Goal: Find specific page/section: Find specific page/section

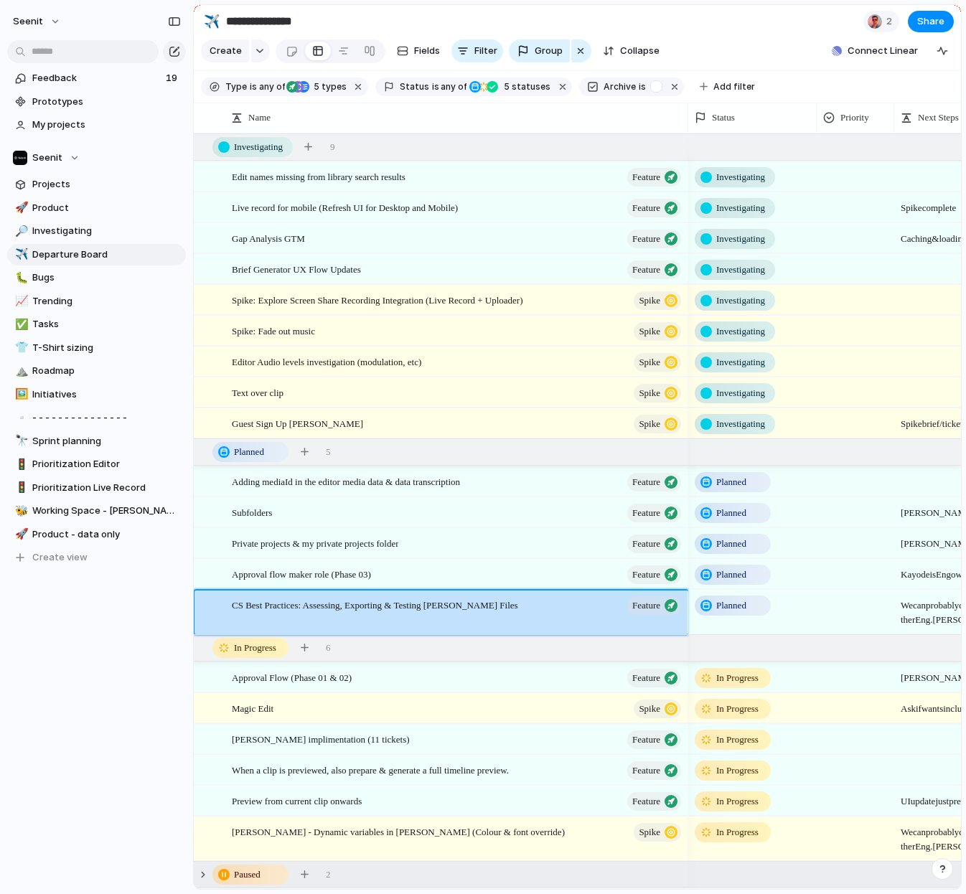
scroll to position [29, 0]
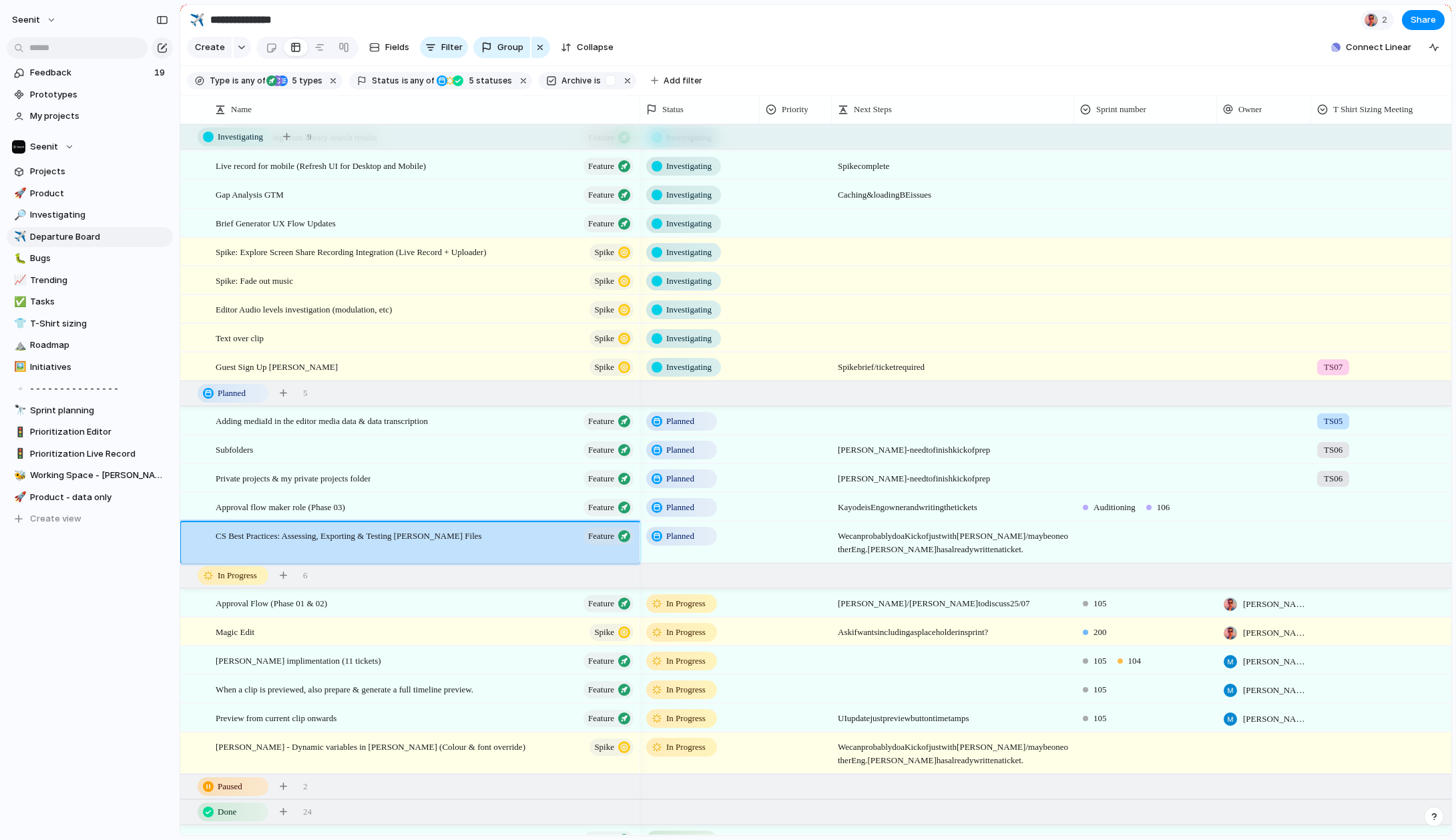
click at [117, 589] on div "Feedback 19 Prototypes My projects Seenit Projects 🚀 Product 🔎 Investigating ✈️…" at bounding box center [89, 318] width 179 height 637
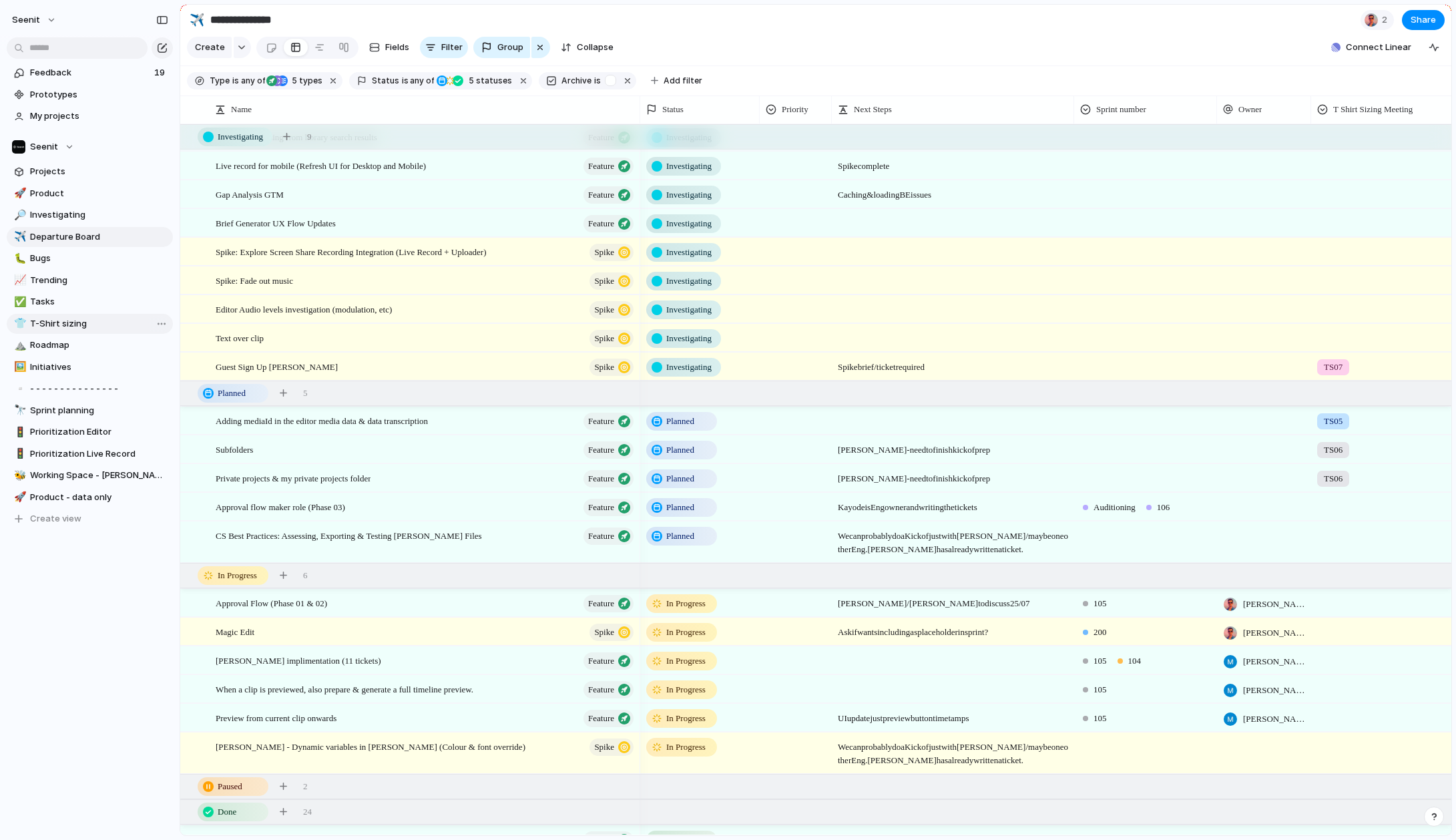
click at [54, 323] on span "T-Shirt sizing" at bounding box center [99, 324] width 139 height 13
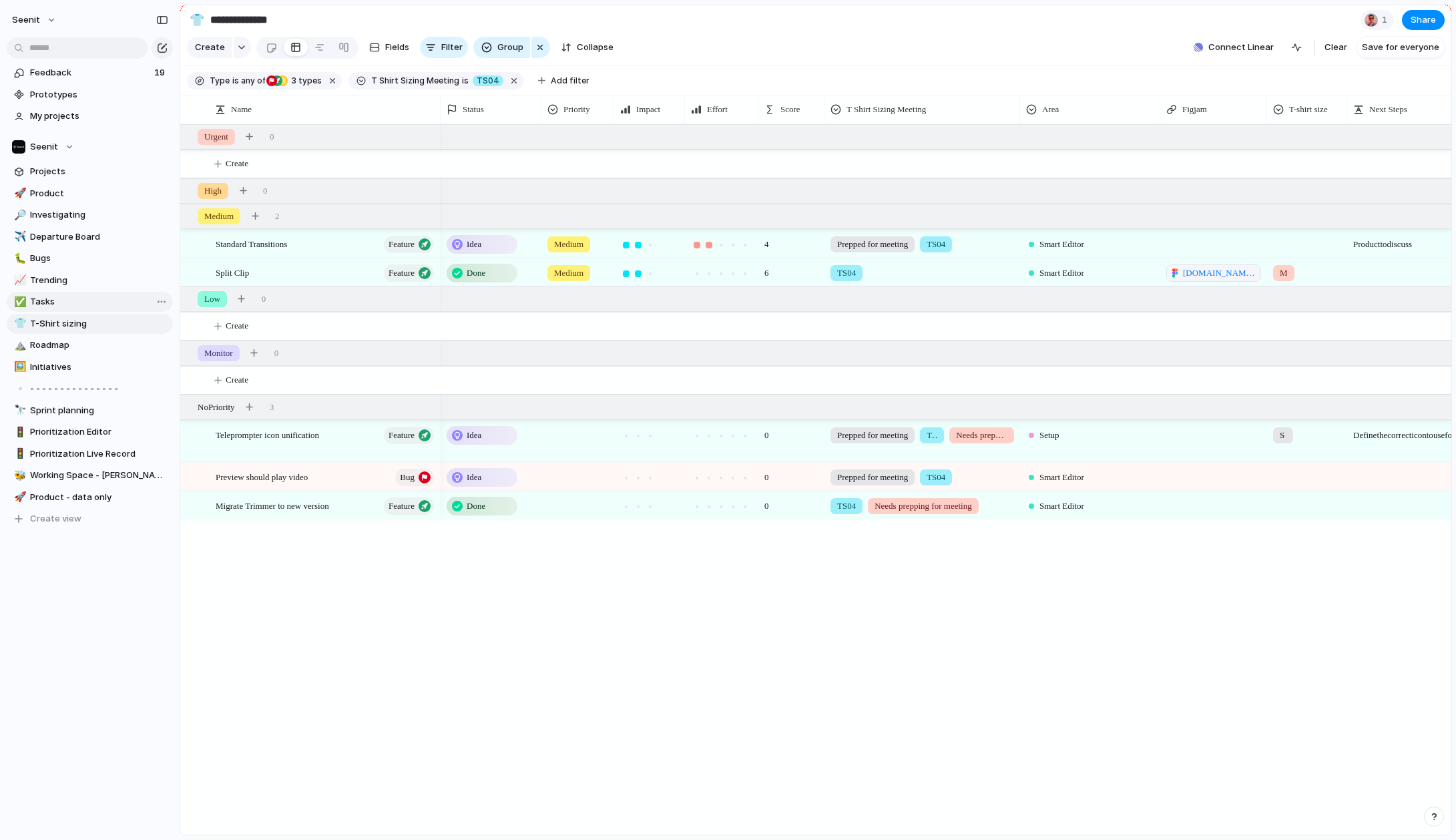
click at [55, 297] on span "Tasks" at bounding box center [99, 301] width 139 height 13
type input "*****"
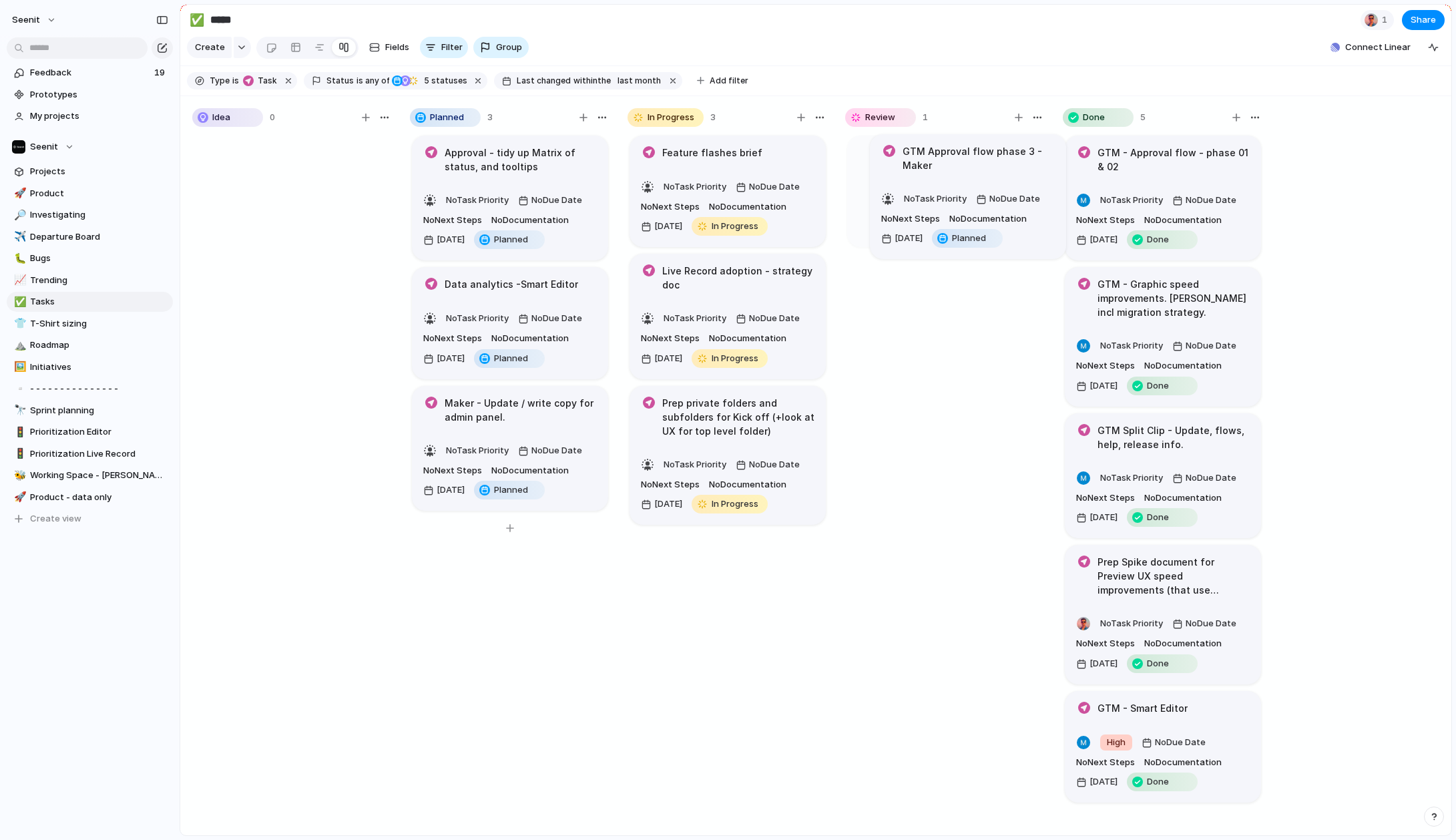
drag, startPoint x: 509, startPoint y: 169, endPoint x: 961, endPoint y: 174, distance: 452.0
